Goal: Transaction & Acquisition: Purchase product/service

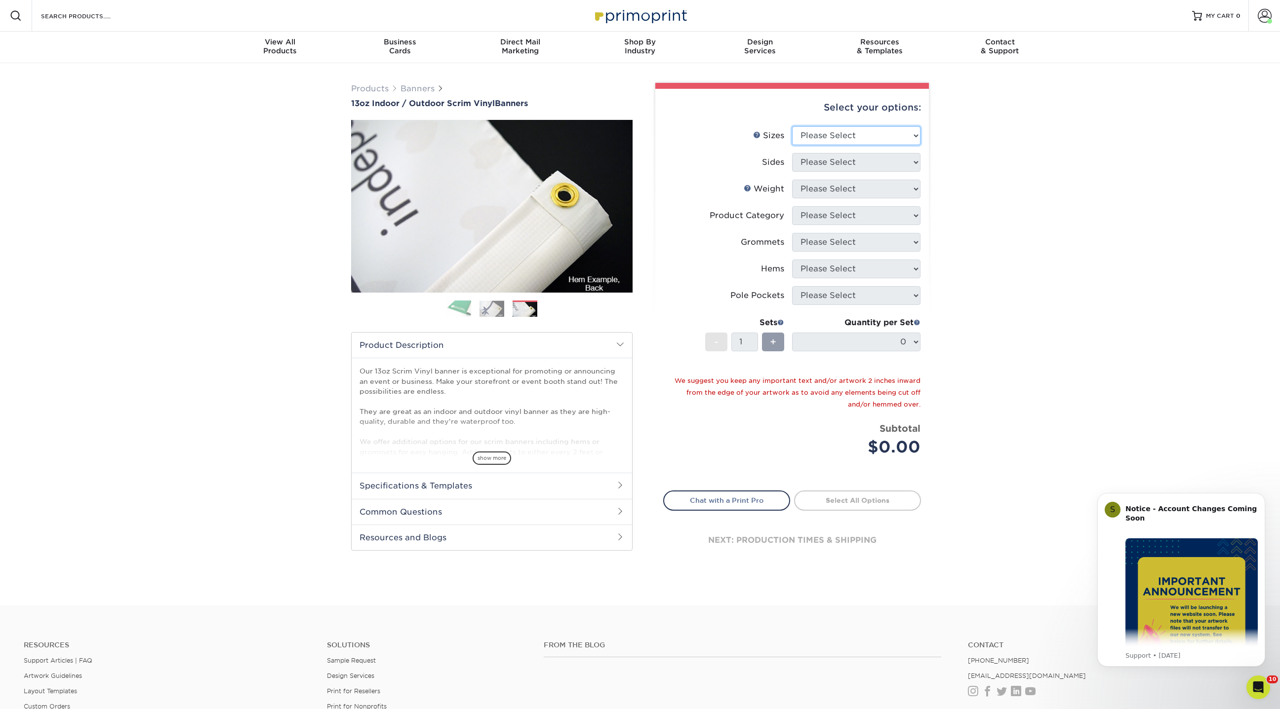
click at [861, 142] on select "Please Select 24" x 36" 24" x 48" 36" x 48" 36" x 60" 36" x 72" 36" x 96" 36" x…" at bounding box center [856, 135] width 128 height 19
select select "36.00x48.00"
click at [792, 126] on select "Please Select 24" x 36" 24" x 48" 36" x 48" 36" x 60" 36" x 72" 36" x 96" 36" x…" at bounding box center [856, 135] width 128 height 19
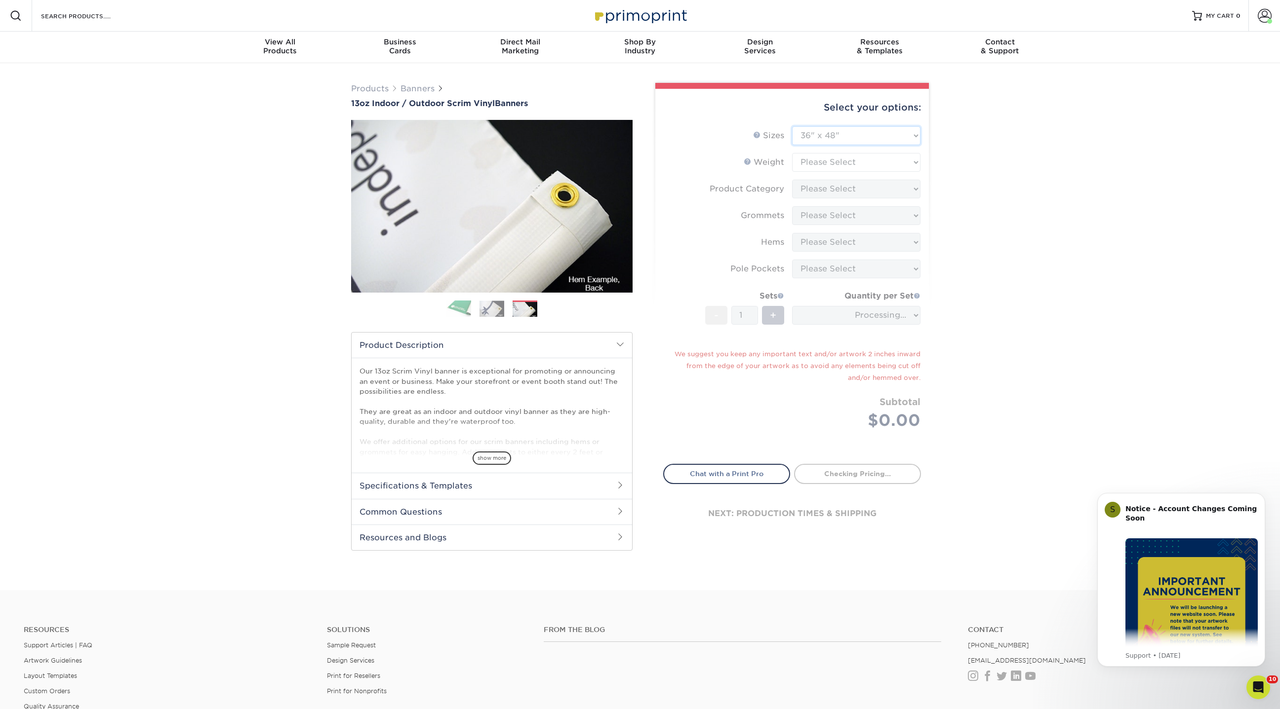
type input "a69d09a9-881e-475f-93aa-a17062b8ee6f"
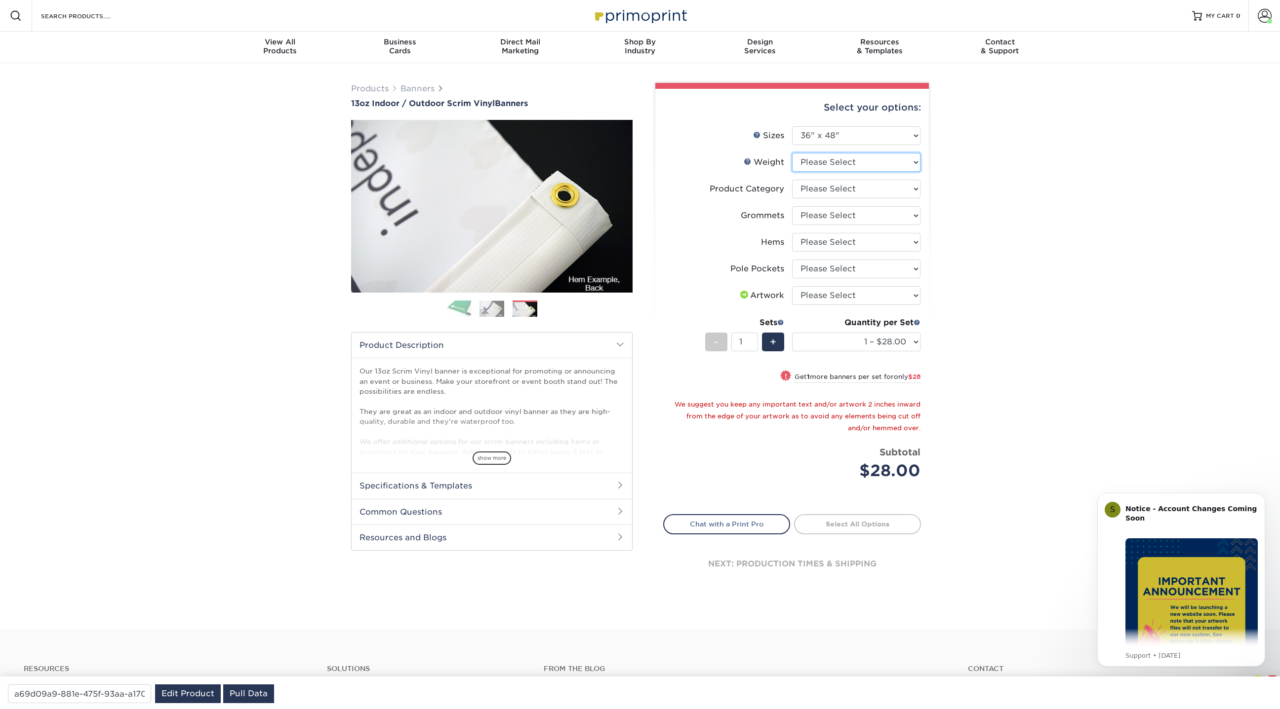
click at [834, 161] on select "Please Select 13OZ" at bounding box center [856, 162] width 128 height 19
click at [792, 153] on select "Please Select 13OZ" at bounding box center [856, 162] width 128 height 19
click at [500, 450] on div "show more" at bounding box center [491, 441] width 265 height 47
click at [501, 455] on span "show more" at bounding box center [491, 458] width 39 height 13
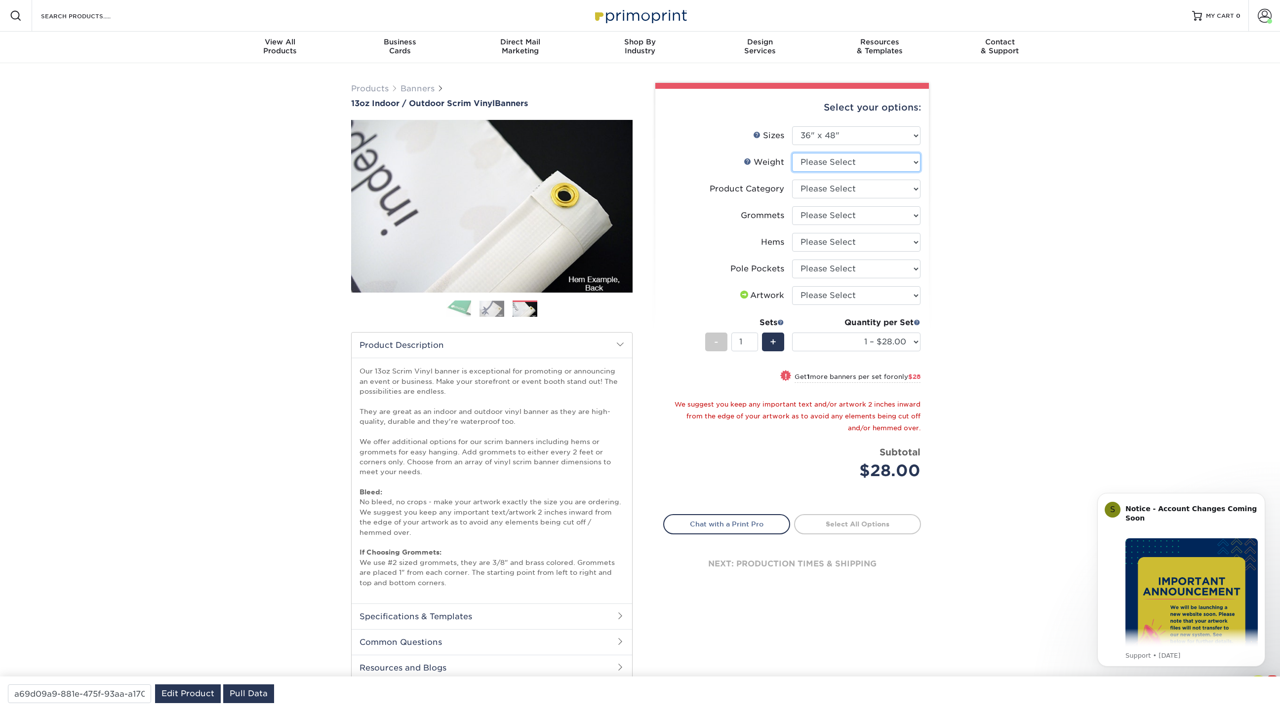
click at [830, 164] on select "Please Select 13OZ" at bounding box center [856, 162] width 128 height 19
select select "13OZ"
click at [792, 153] on select "Please Select 13OZ" at bounding box center [856, 162] width 128 height 19
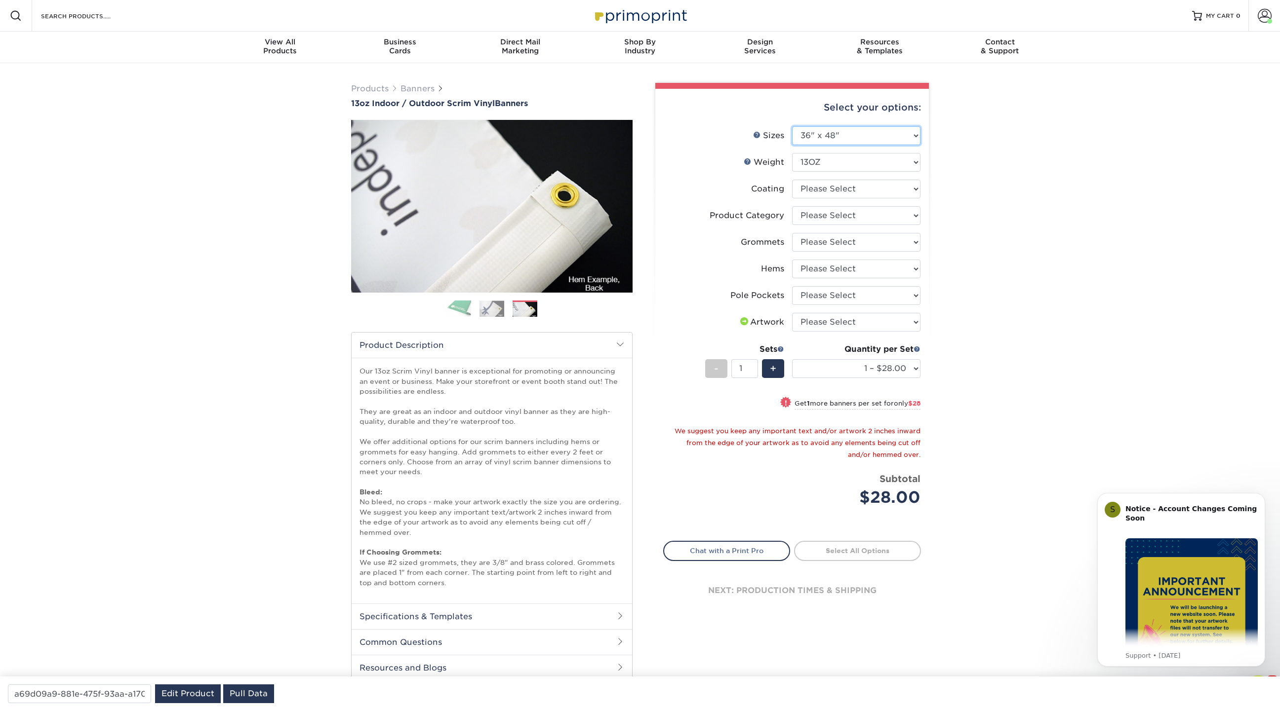
click at [835, 143] on select "Please Select 24" x 36" 24" x 48" 36" x 48" 36" x 60" 36" x 72" 36" x 96" 36" x…" at bounding box center [856, 135] width 128 height 19
select select "24.00x36.00"
click at [792, 126] on select "Please Select 24" x 36" 24" x 48" 36" x 48" 36" x 60" 36" x 72" 36" x 96" 36" x…" at bounding box center [856, 135] width 128 height 19
select select "-1"
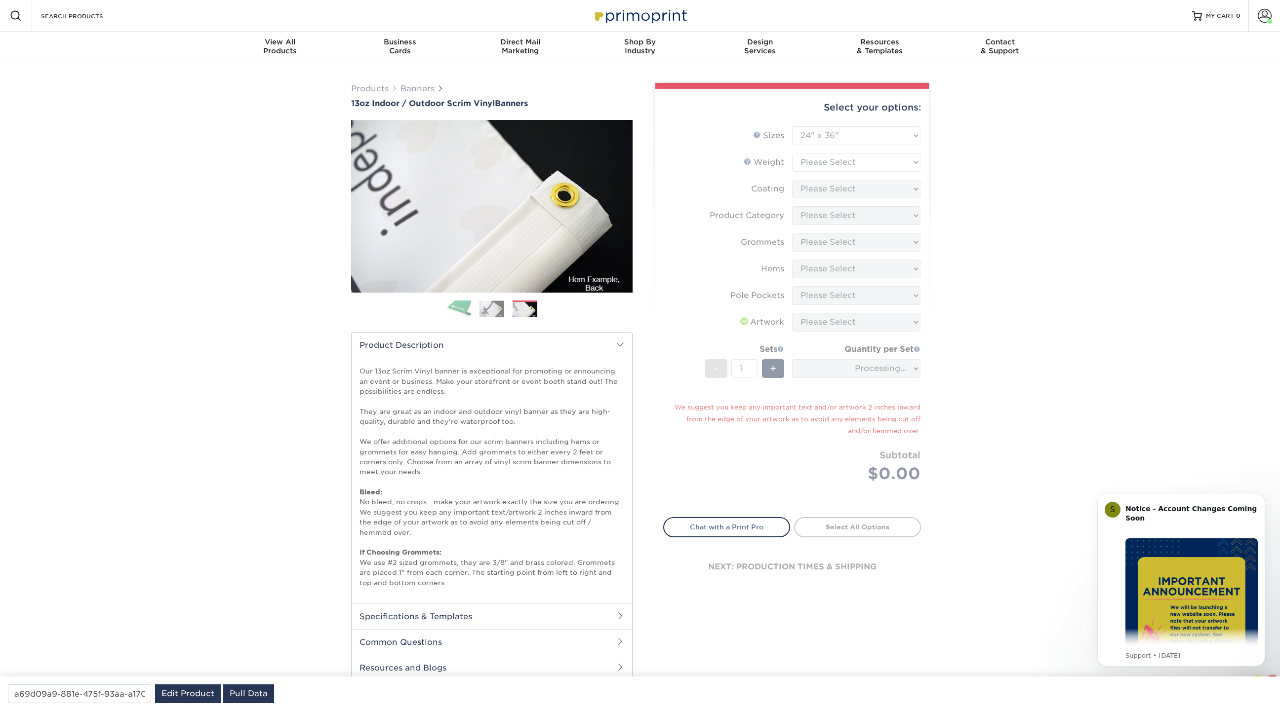
type input "8be4b6c1-518d-49d7-9223-3458d8842fb3"
